Goal: Task Accomplishment & Management: Manage account settings

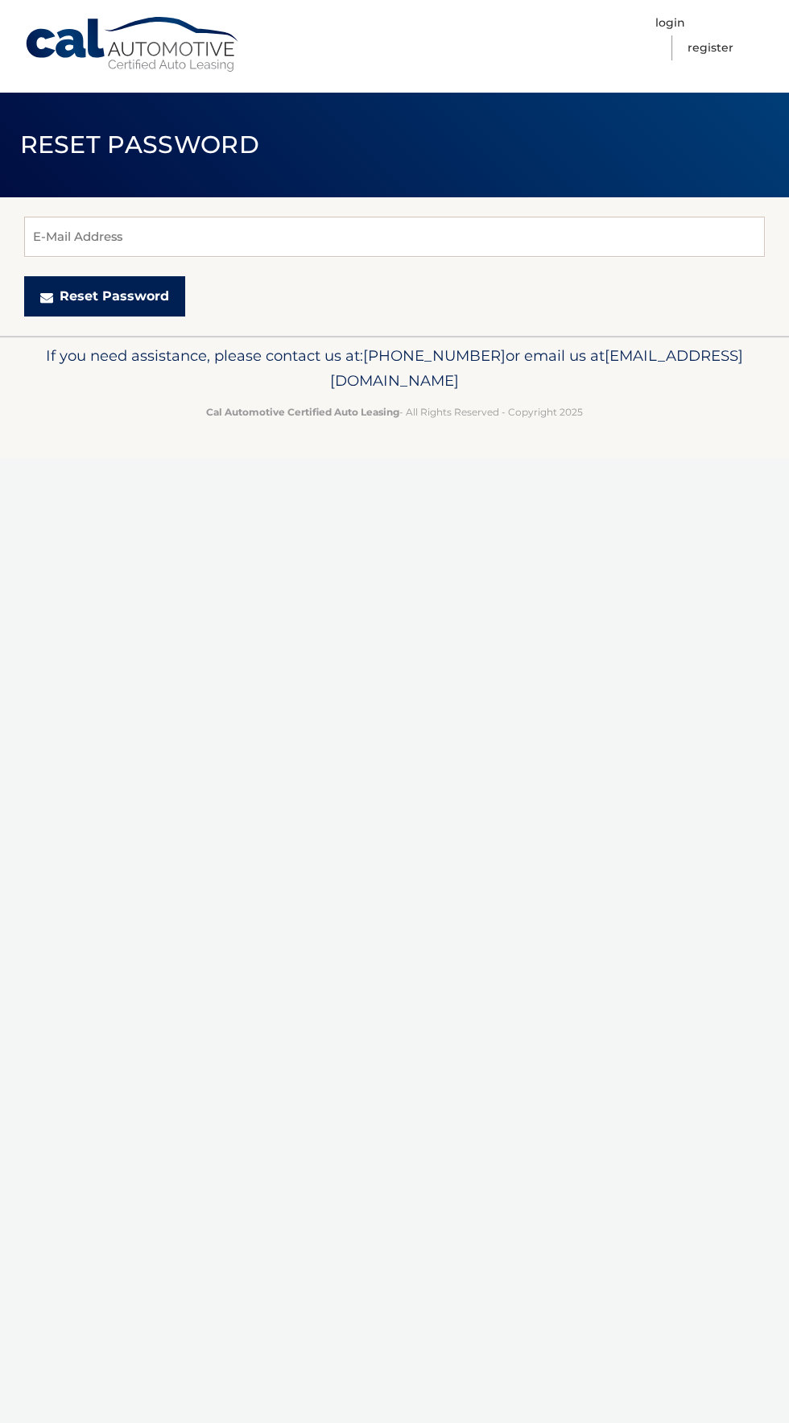
click at [161, 285] on button "Reset Password" at bounding box center [104, 296] width 161 height 40
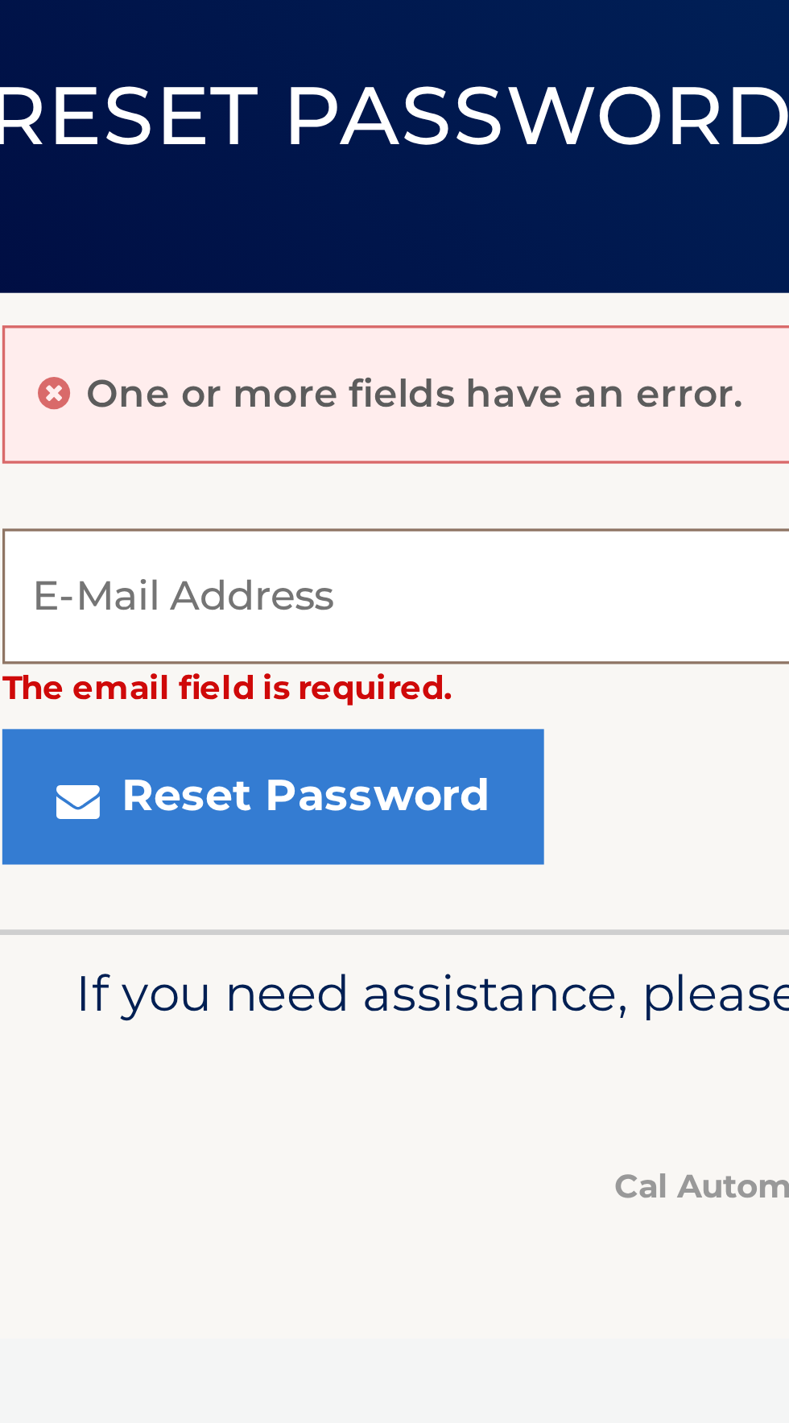
click at [107, 292] on input "E-Mail Address" at bounding box center [394, 287] width 741 height 40
type input "[EMAIL_ADDRESS][DOMAIN_NAME]"
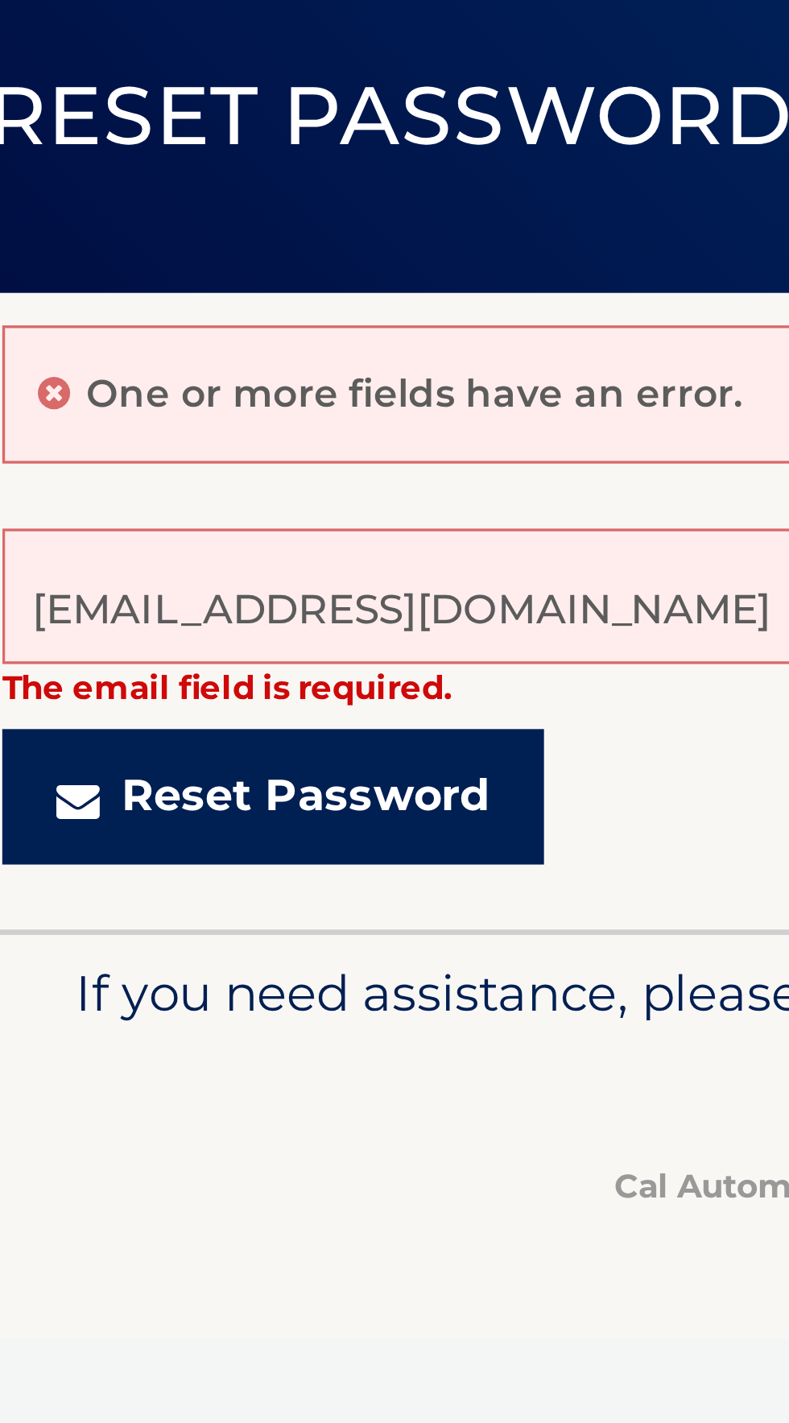
click at [137, 346] on button "Reset Password" at bounding box center [104, 347] width 161 height 40
